Goal: Navigation & Orientation: Go to known website

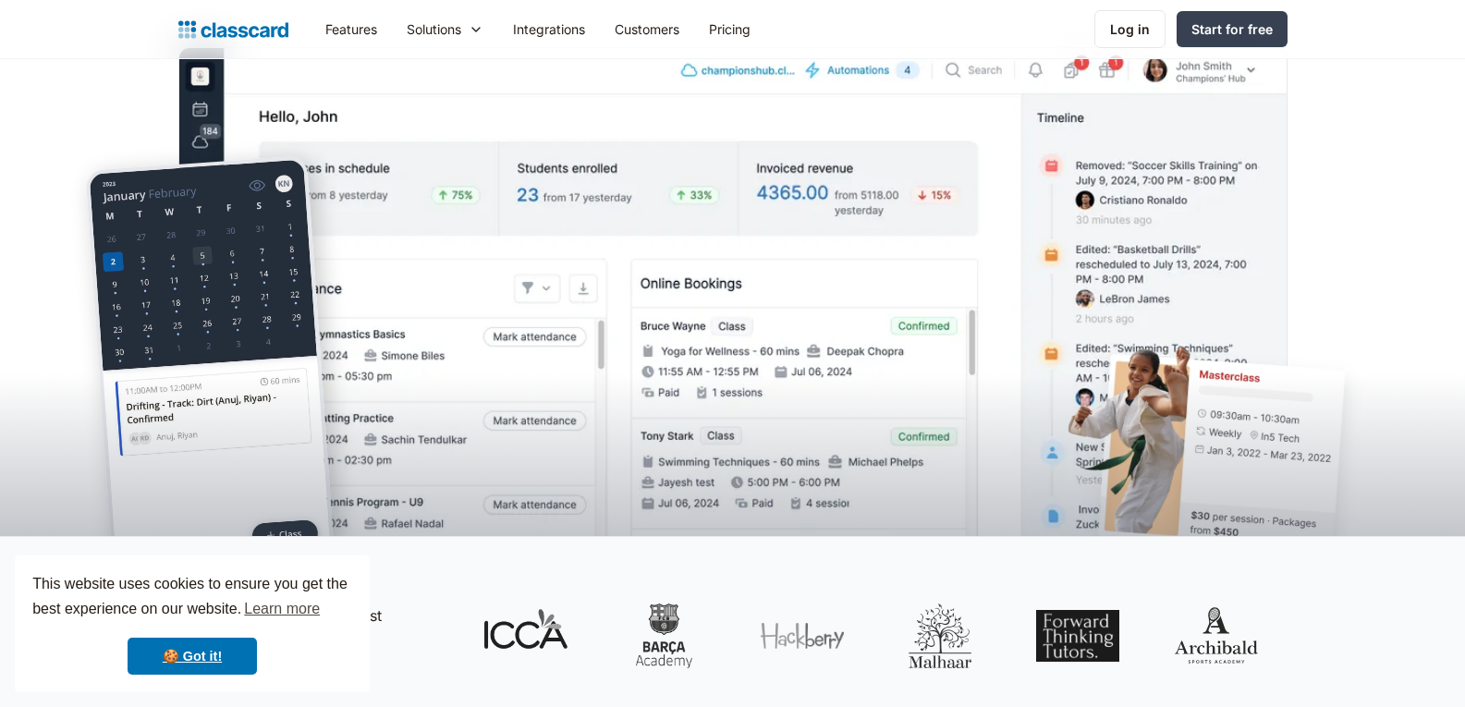
scroll to position [467, 0]
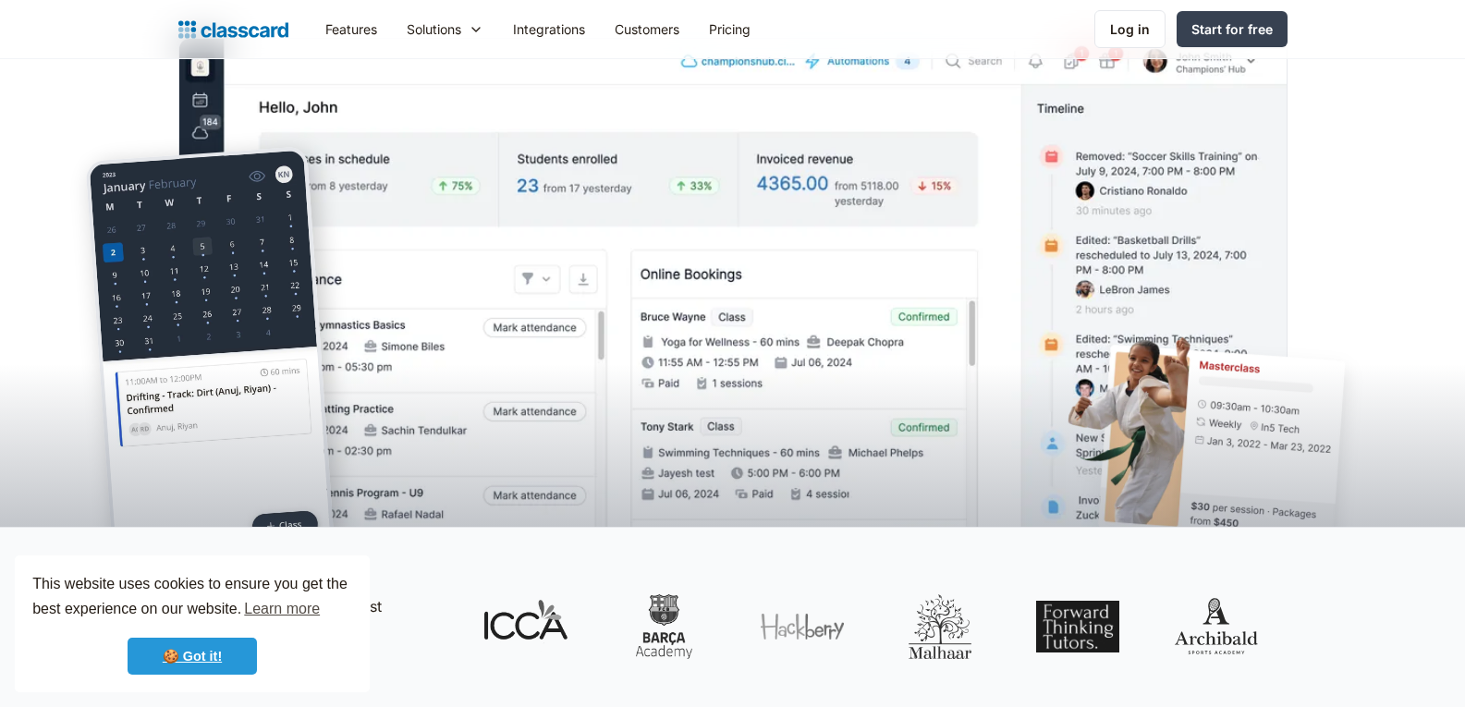
click at [210, 669] on link "🍪 Got it!" at bounding box center [192, 656] width 129 height 37
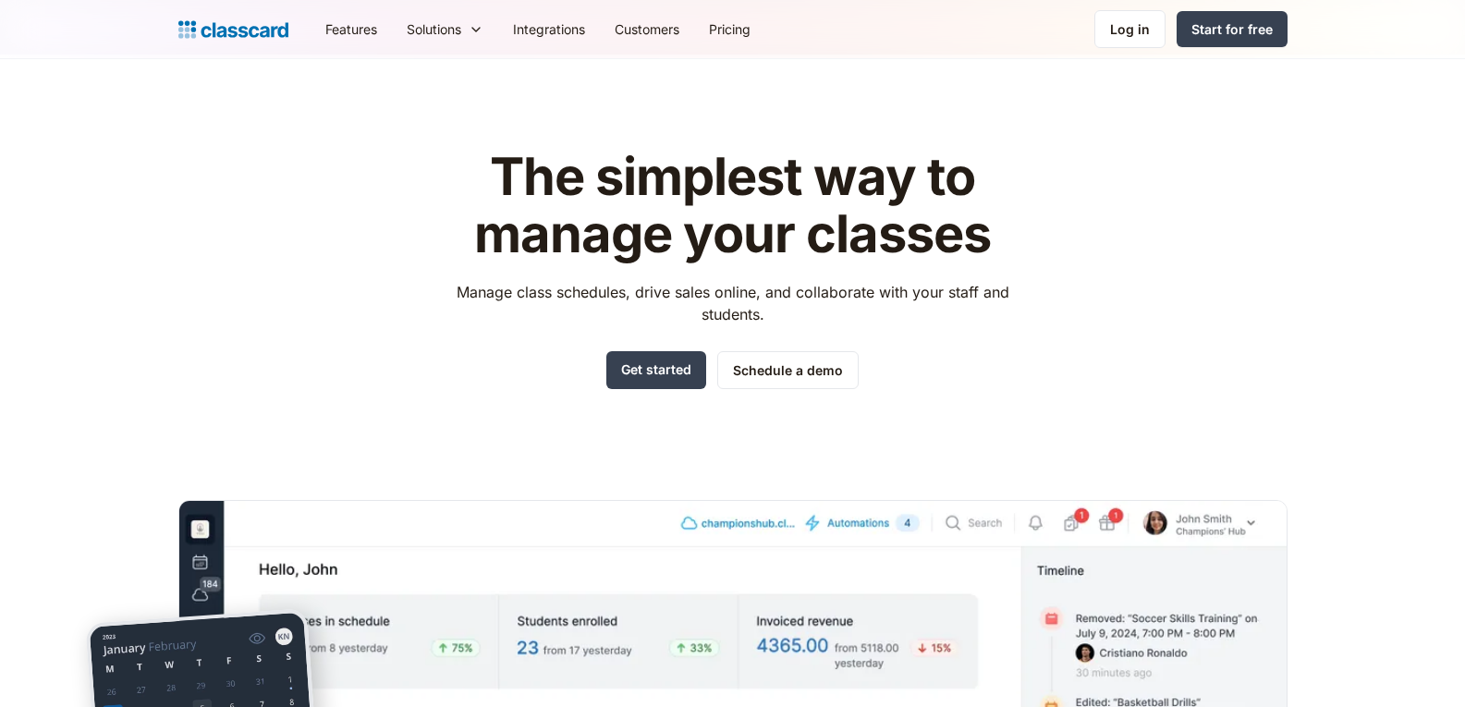
scroll to position [0, 0]
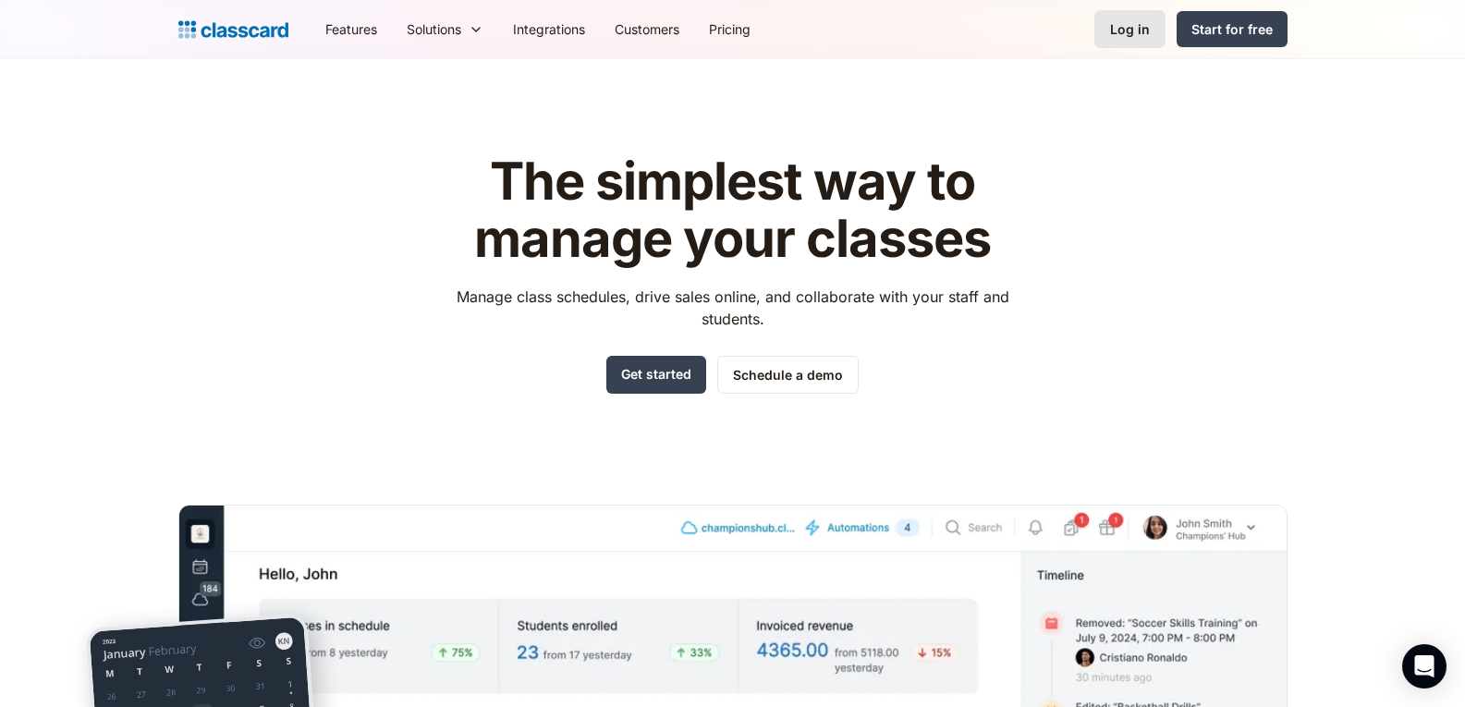
click at [1127, 22] on div "Log in" at bounding box center [1130, 28] width 40 height 19
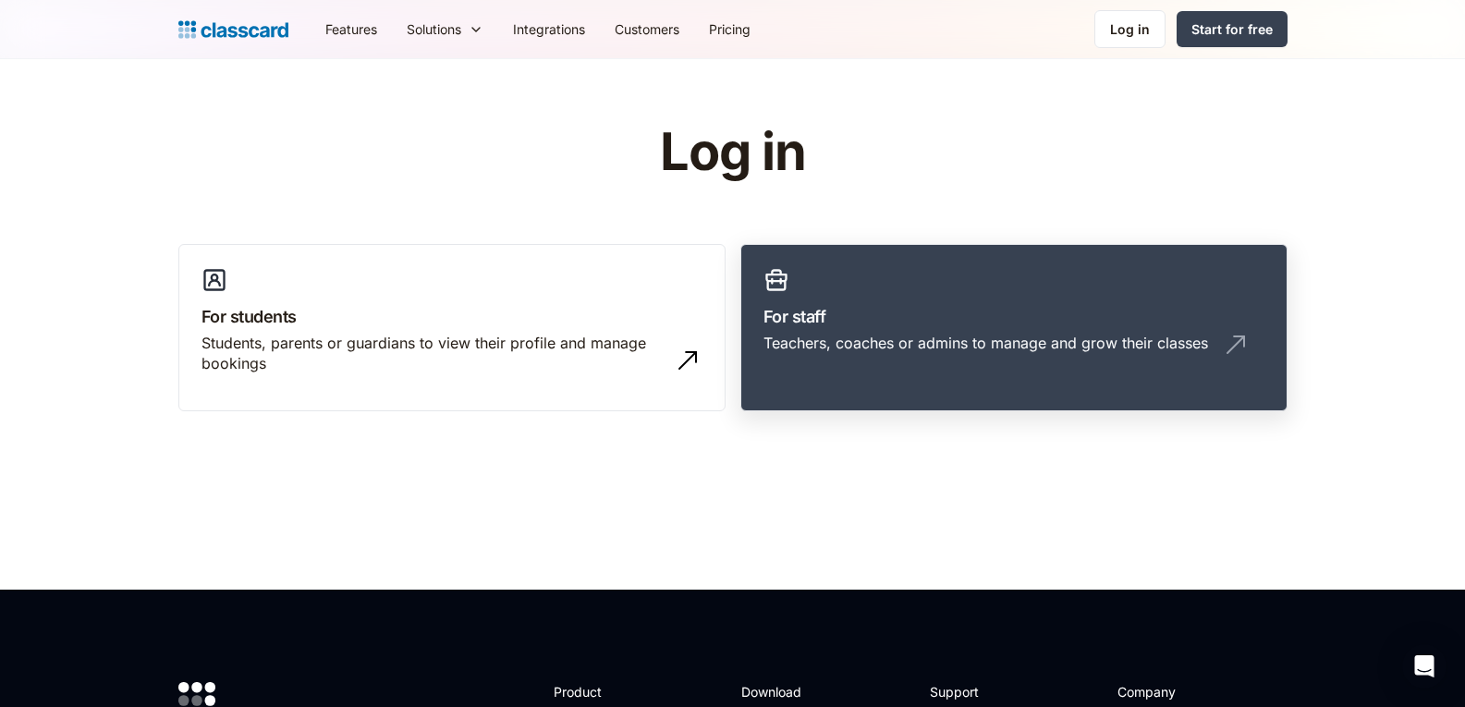
click at [939, 308] on h3 "For staff" at bounding box center [1014, 316] width 501 height 25
